Goal: Task Accomplishment & Management: Manage account settings

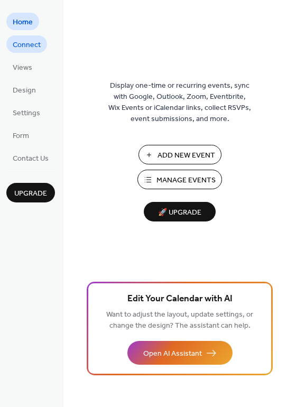
click at [25, 44] on span "Connect" at bounding box center [27, 45] width 28 height 11
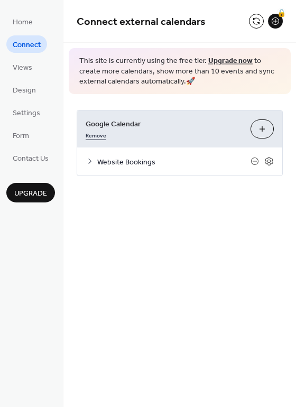
click at [95, 134] on link "Remove" at bounding box center [96, 134] width 21 height 11
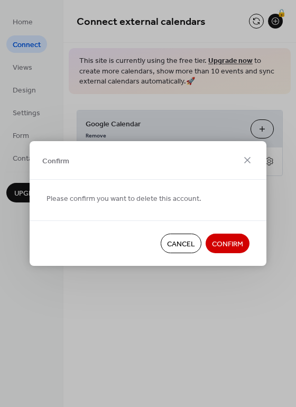
click at [230, 244] on span "Confirm" at bounding box center [227, 244] width 31 height 11
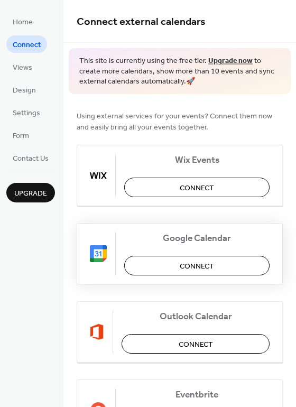
click at [187, 261] on span "Connect" at bounding box center [197, 266] width 34 height 11
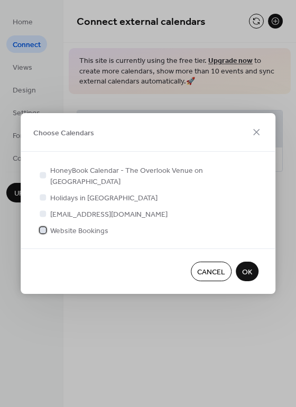
click at [87, 226] on span "Website Bookings" at bounding box center [79, 231] width 58 height 11
click at [248, 267] on span "OK" at bounding box center [247, 272] width 10 height 11
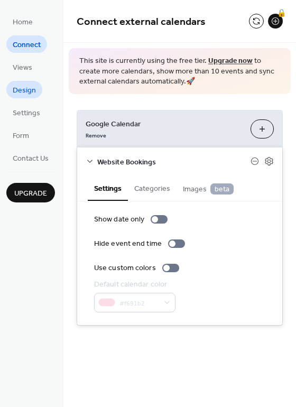
click at [30, 90] on span "Design" at bounding box center [24, 90] width 23 height 11
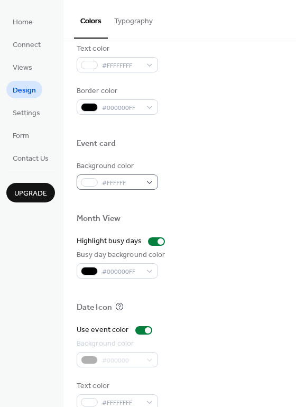
scroll to position [434, 0]
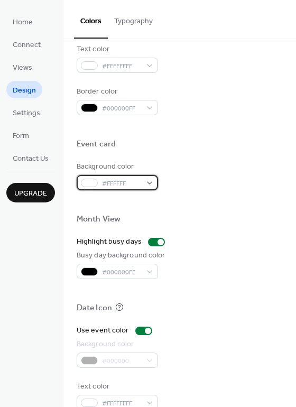
click at [132, 178] on span "#FFFFFF" at bounding box center [121, 183] width 39 height 11
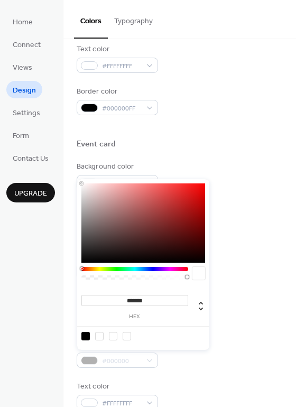
click at [86, 336] on div at bounding box center [85, 336] width 8 height 8
type input "*******"
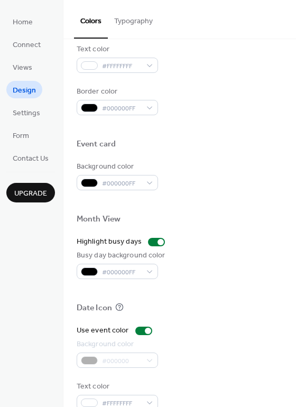
click at [221, 153] on div at bounding box center [180, 157] width 206 height 8
click at [140, 327] on div at bounding box center [143, 331] width 17 height 8
click at [152, 238] on div at bounding box center [156, 242] width 17 height 8
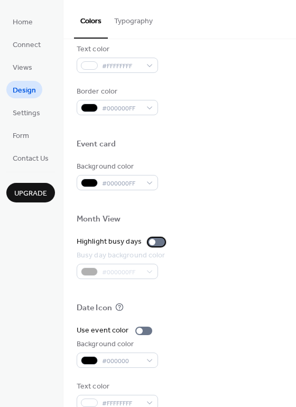
click at [152, 239] on div at bounding box center [152, 242] width 6 height 6
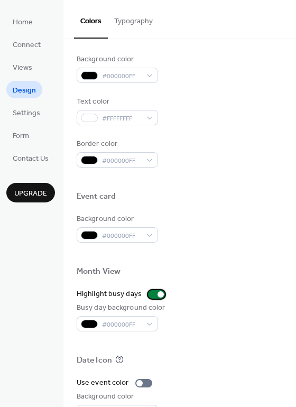
scroll to position [381, 0]
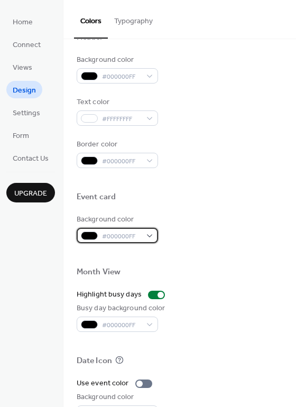
click at [124, 231] on span "#000000FF" at bounding box center [121, 236] width 39 height 11
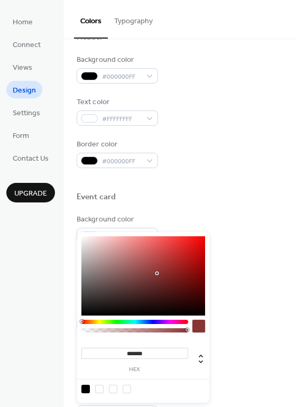
click at [157, 273] on div at bounding box center [143, 275] width 124 height 79
click at [86, 389] on div at bounding box center [85, 389] width 8 height 8
type input "*******"
click at [171, 168] on div at bounding box center [180, 180] width 206 height 24
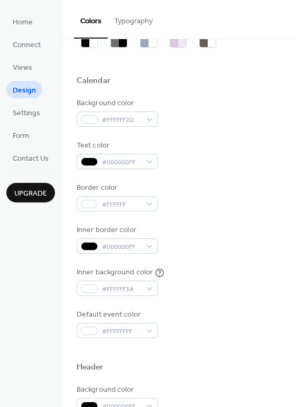
scroll to position [49, 0]
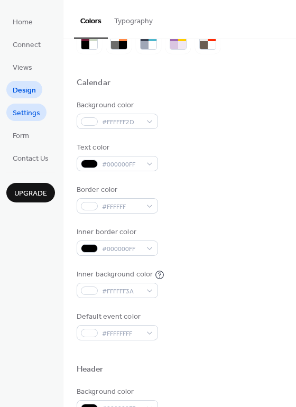
click at [27, 109] on span "Settings" at bounding box center [27, 113] width 28 height 11
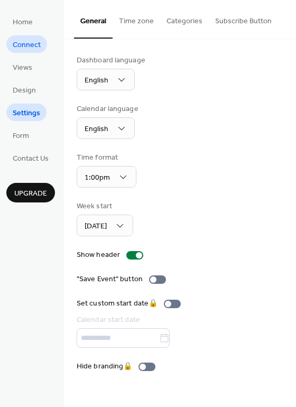
click at [25, 45] on span "Connect" at bounding box center [27, 45] width 28 height 11
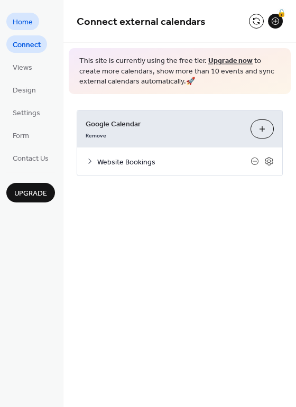
click at [22, 20] on span "Home" at bounding box center [23, 22] width 20 height 11
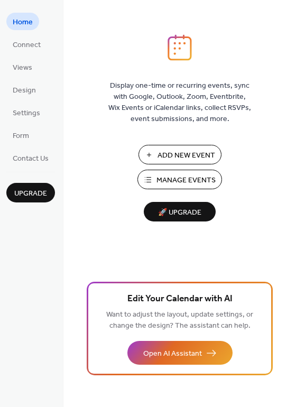
click at [184, 175] on span "Manage Events" at bounding box center [186, 180] width 59 height 11
